Goal: Navigation & Orientation: Find specific page/section

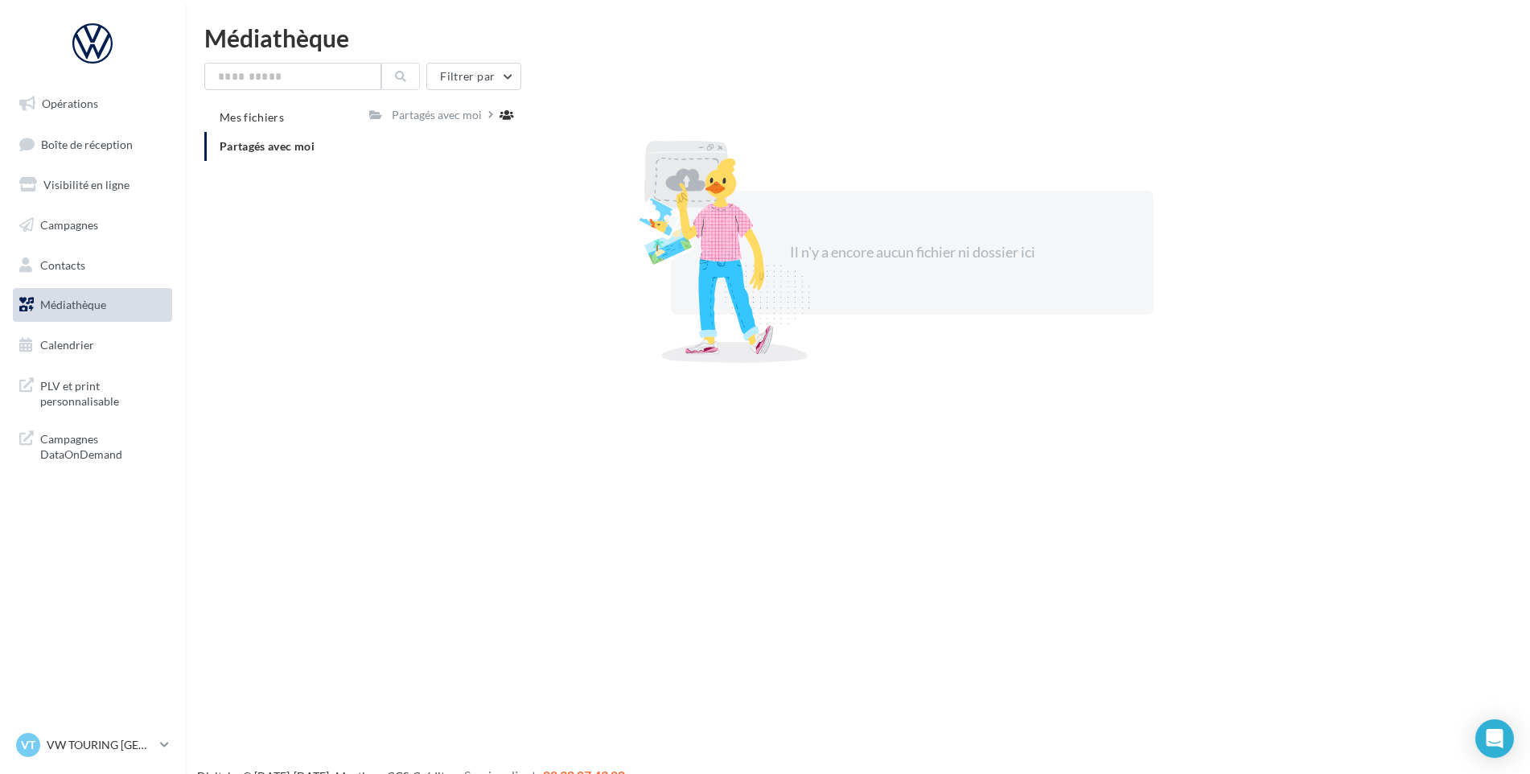
click at [269, 140] on span "Partagés avec moi" at bounding box center [267, 146] width 95 height 14
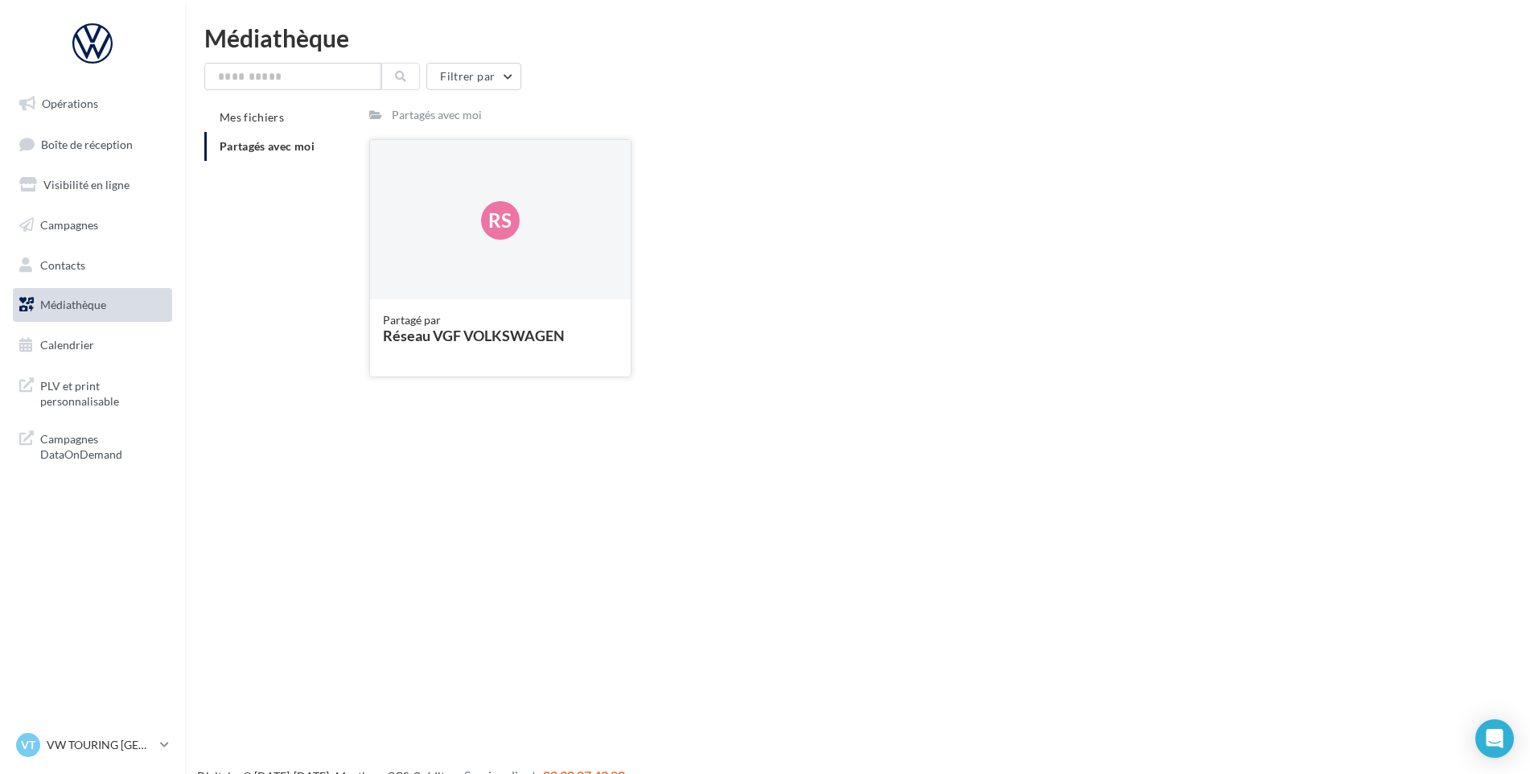
click at [467, 328] on div "Réseau VGF VOLKSWAGEN" at bounding box center [500, 335] width 235 height 14
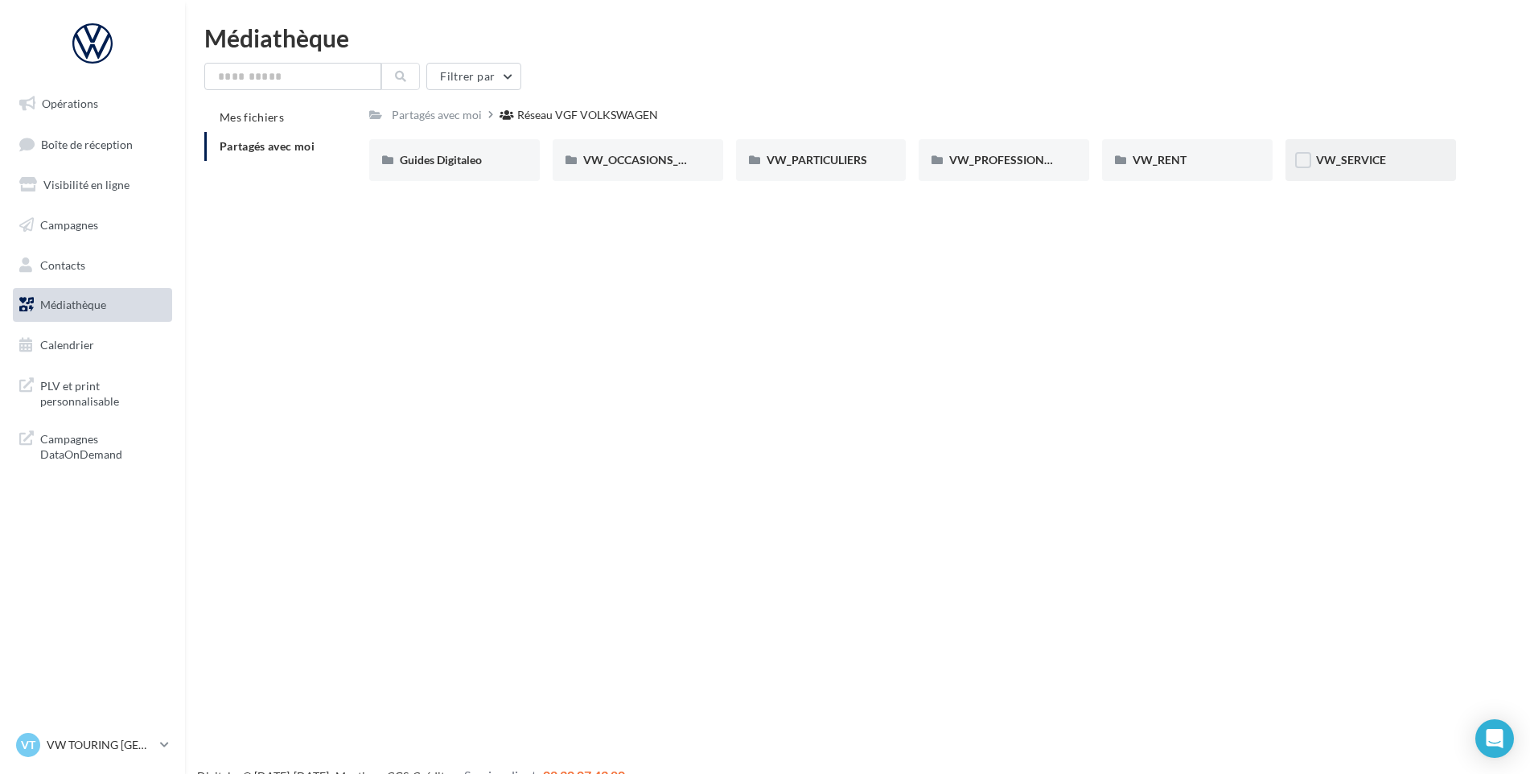
click at [1389, 158] on div "VW_SERVICE" at bounding box center [1370, 160] width 109 height 16
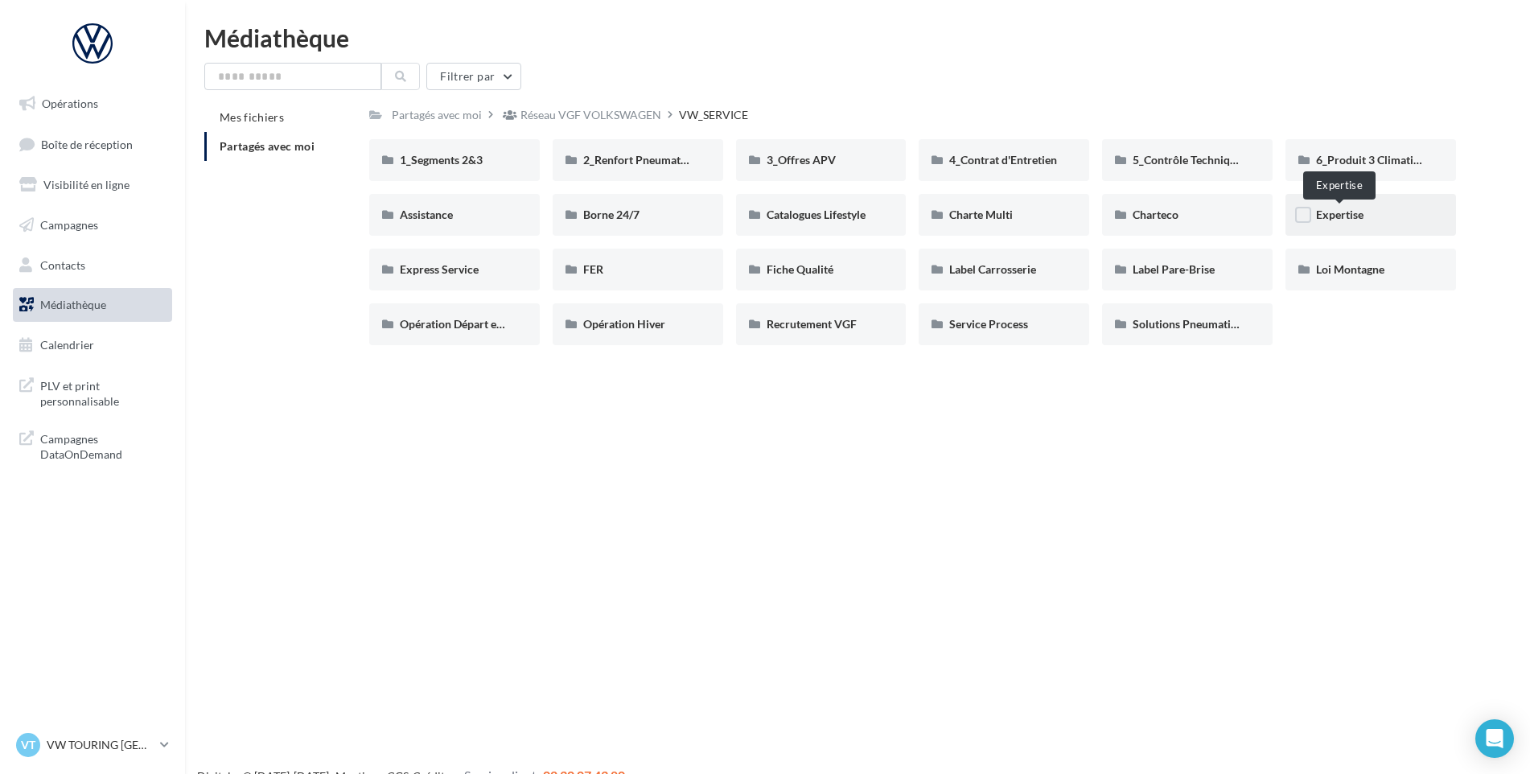
click at [1334, 217] on span "Expertise" at bounding box center [1339, 215] width 47 height 14
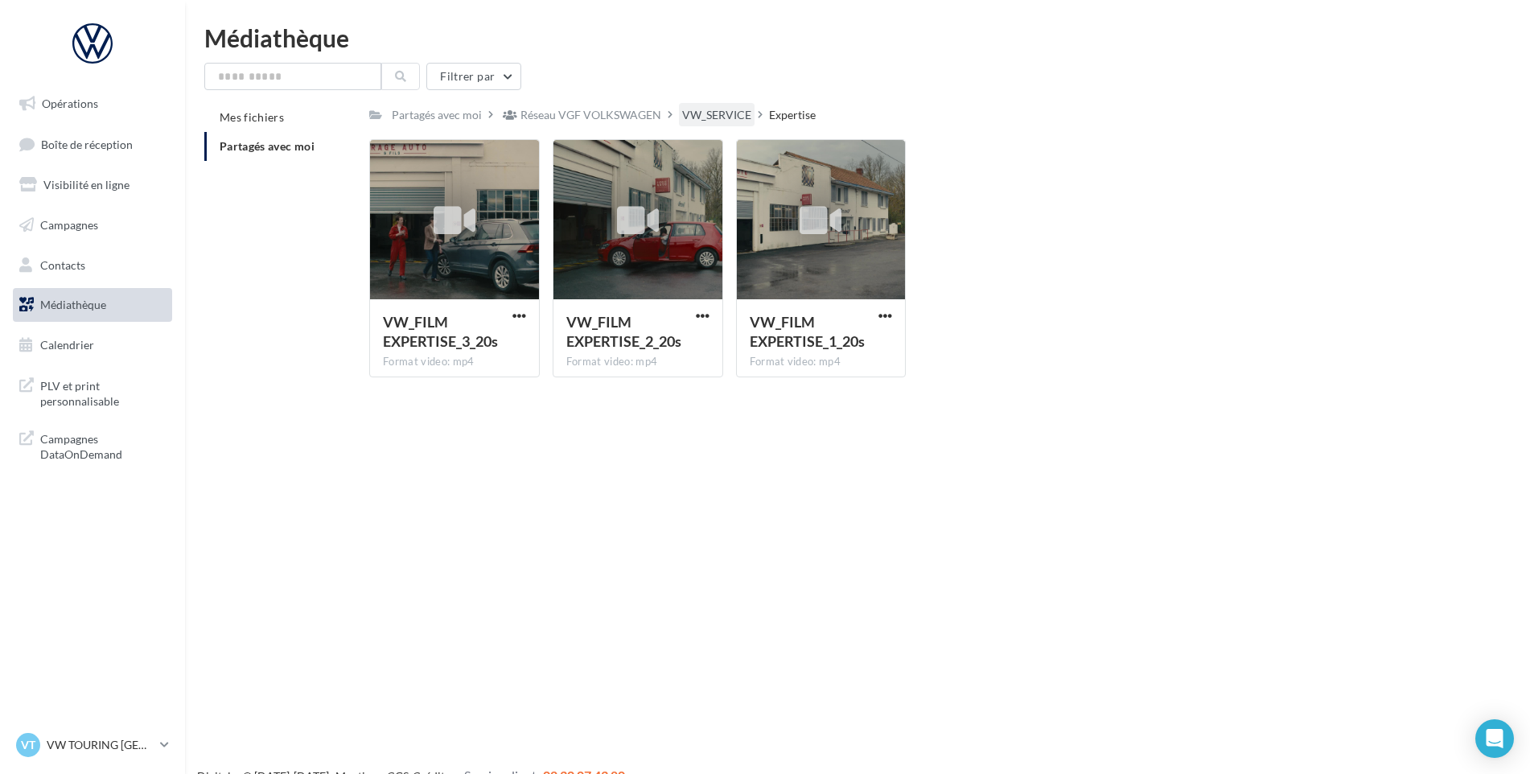
click at [733, 116] on div "VW_SERVICE" at bounding box center [716, 115] width 69 height 16
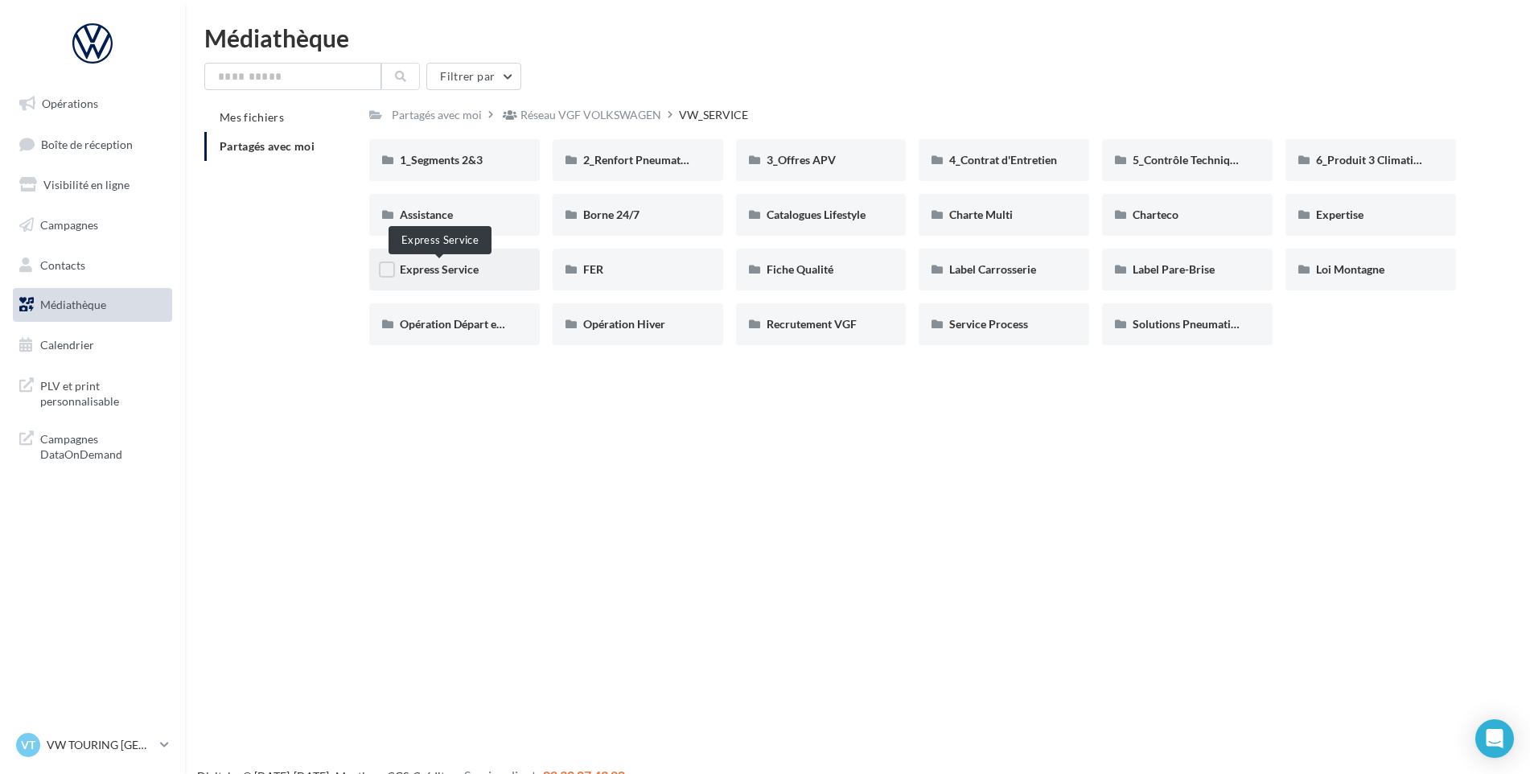
click at [445, 268] on span "Express Service" at bounding box center [439, 269] width 79 height 14
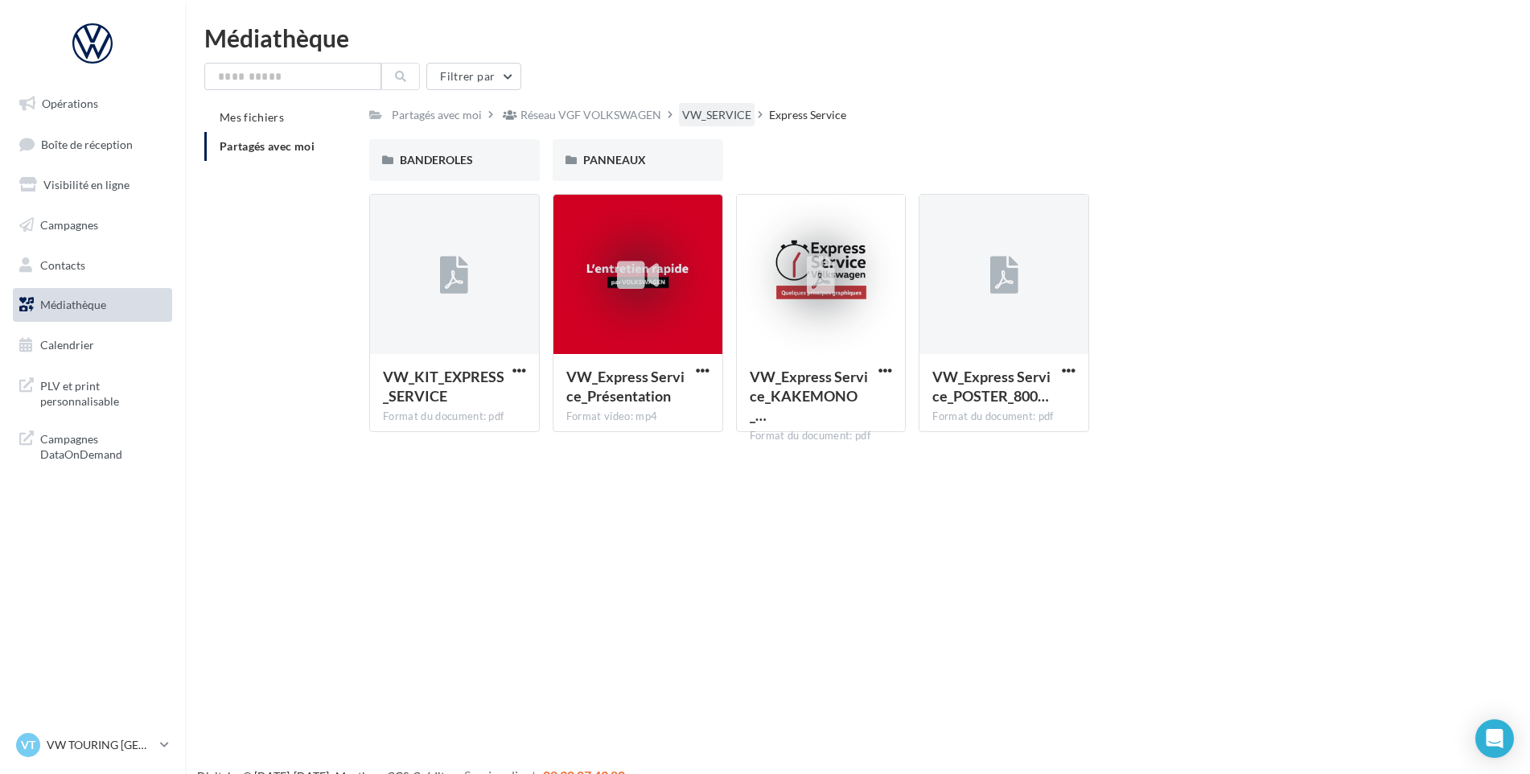
click at [730, 113] on div "VW_SERVICE" at bounding box center [716, 115] width 69 height 16
